Goal: Navigation & Orientation: Find specific page/section

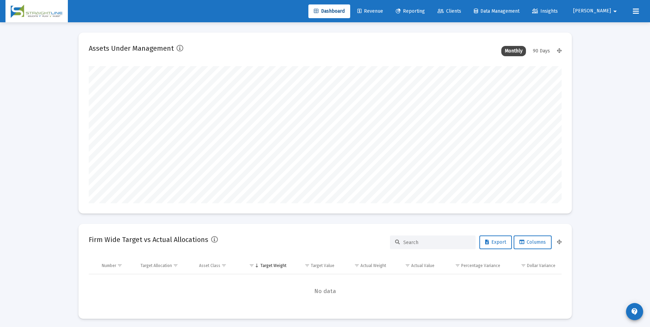
scroll to position [137, 254]
click at [383, 9] on span "Revenue" at bounding box center [370, 11] width 26 height 6
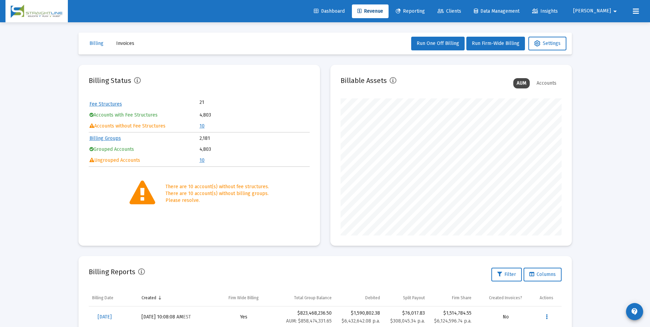
scroll to position [137, 221]
click at [461, 9] on span "Clients" at bounding box center [449, 11] width 24 height 6
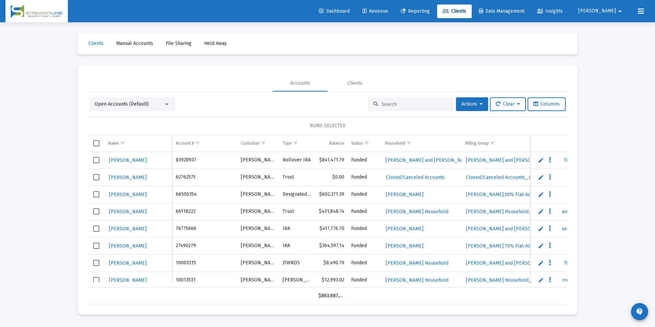
click at [388, 10] on span "Revenue" at bounding box center [375, 11] width 26 height 6
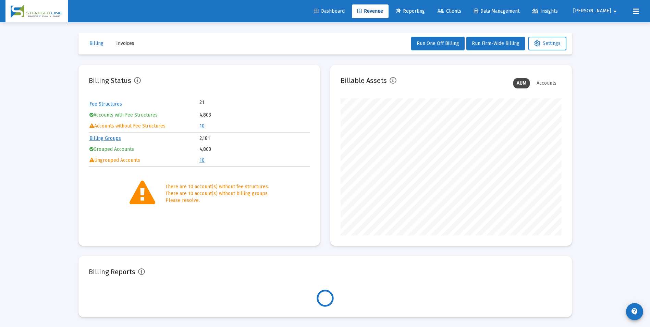
scroll to position [137, 221]
click at [201, 126] on link "10" at bounding box center [201, 126] width 5 height 6
